Goal: Task Accomplishment & Management: Complete application form

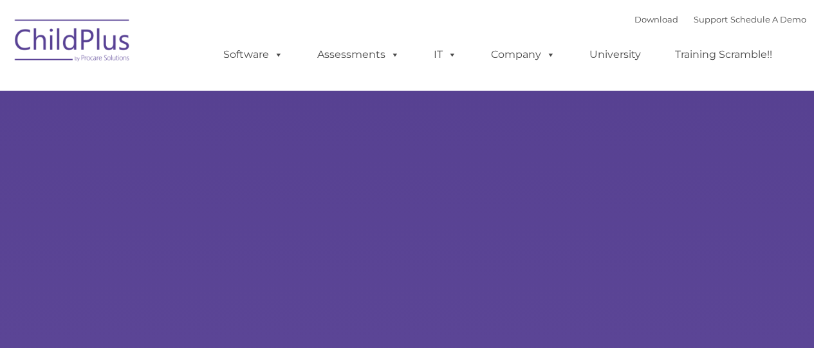
type input ""
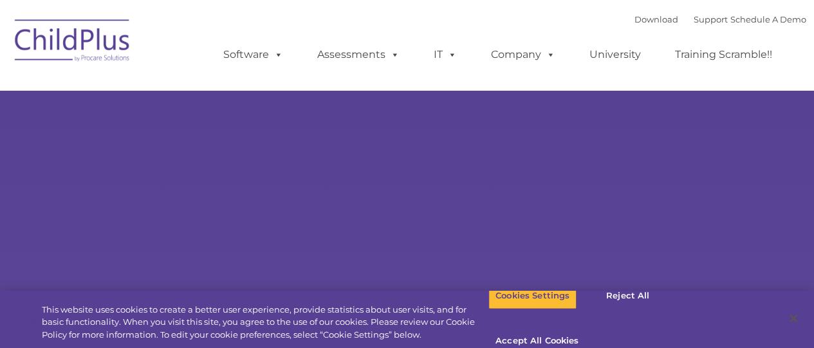
select select "MEDIUM"
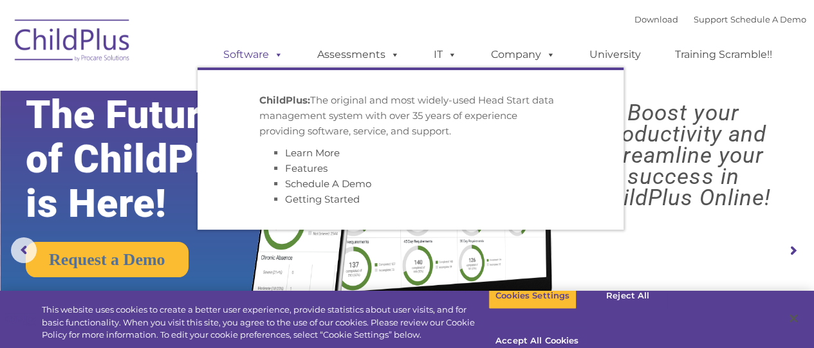
click at [257, 57] on link "Software" at bounding box center [253, 55] width 86 height 26
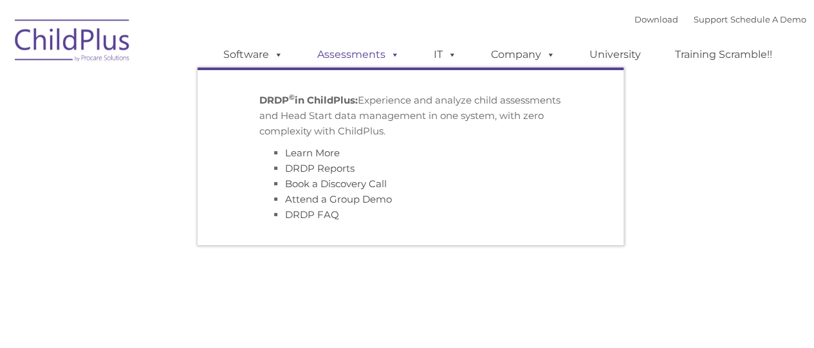
type input ""
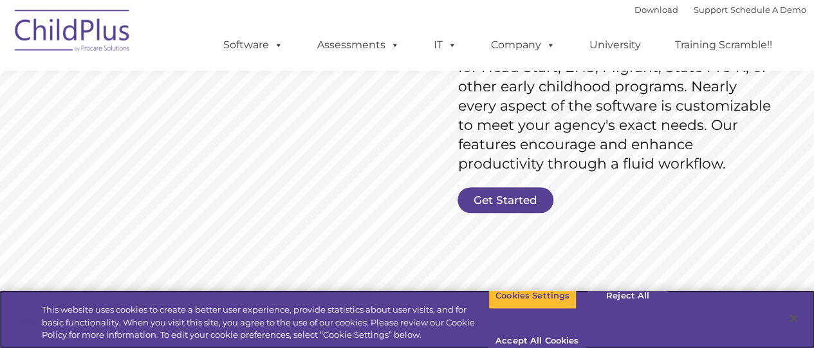
scroll to position [227, 0]
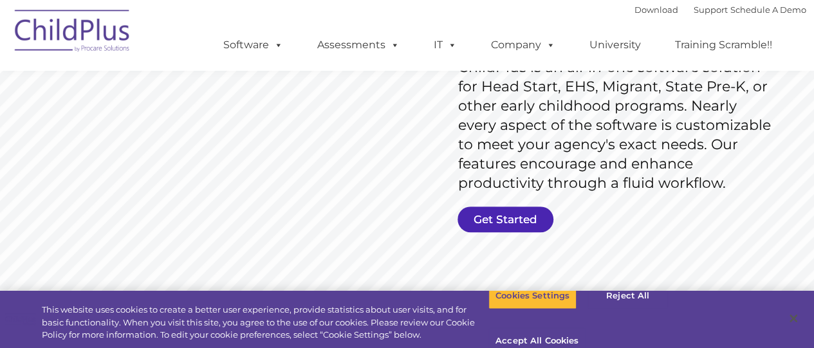
click at [496, 220] on link "Get Started" at bounding box center [506, 220] width 96 height 26
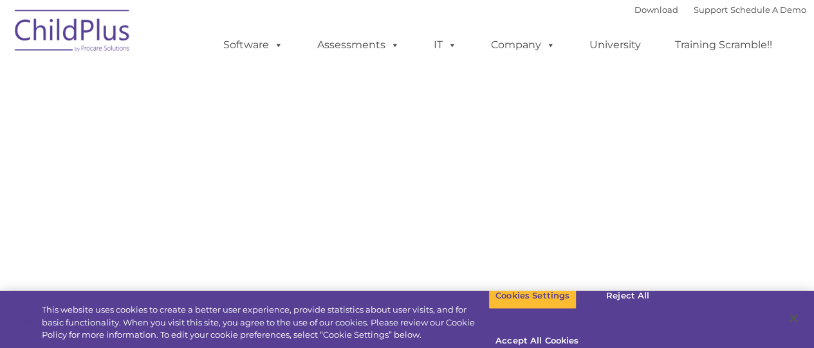
select select "MEDIUM"
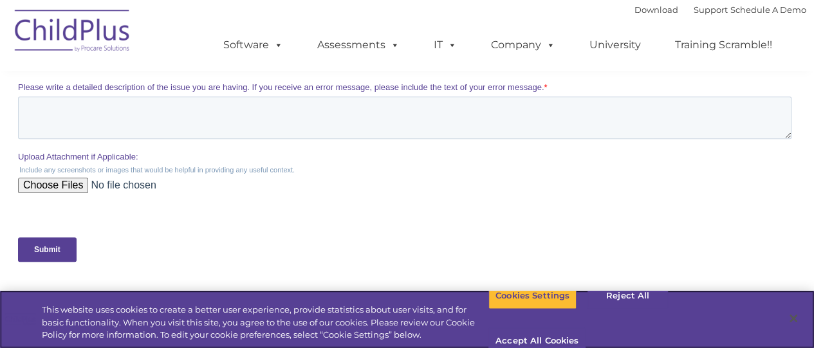
scroll to position [517, 0]
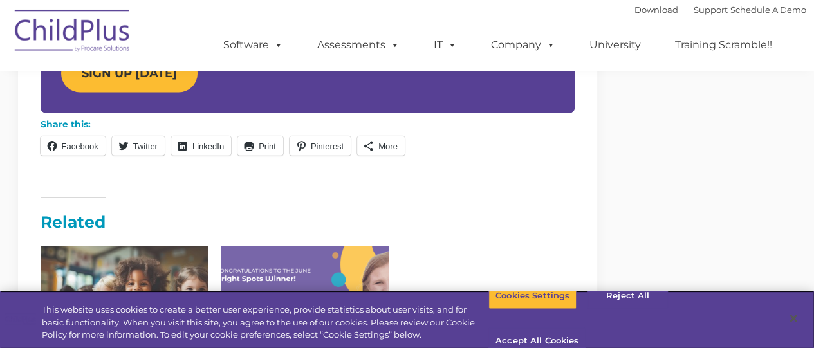
scroll to position [1406, 0]
